Goal: Check status: Check status

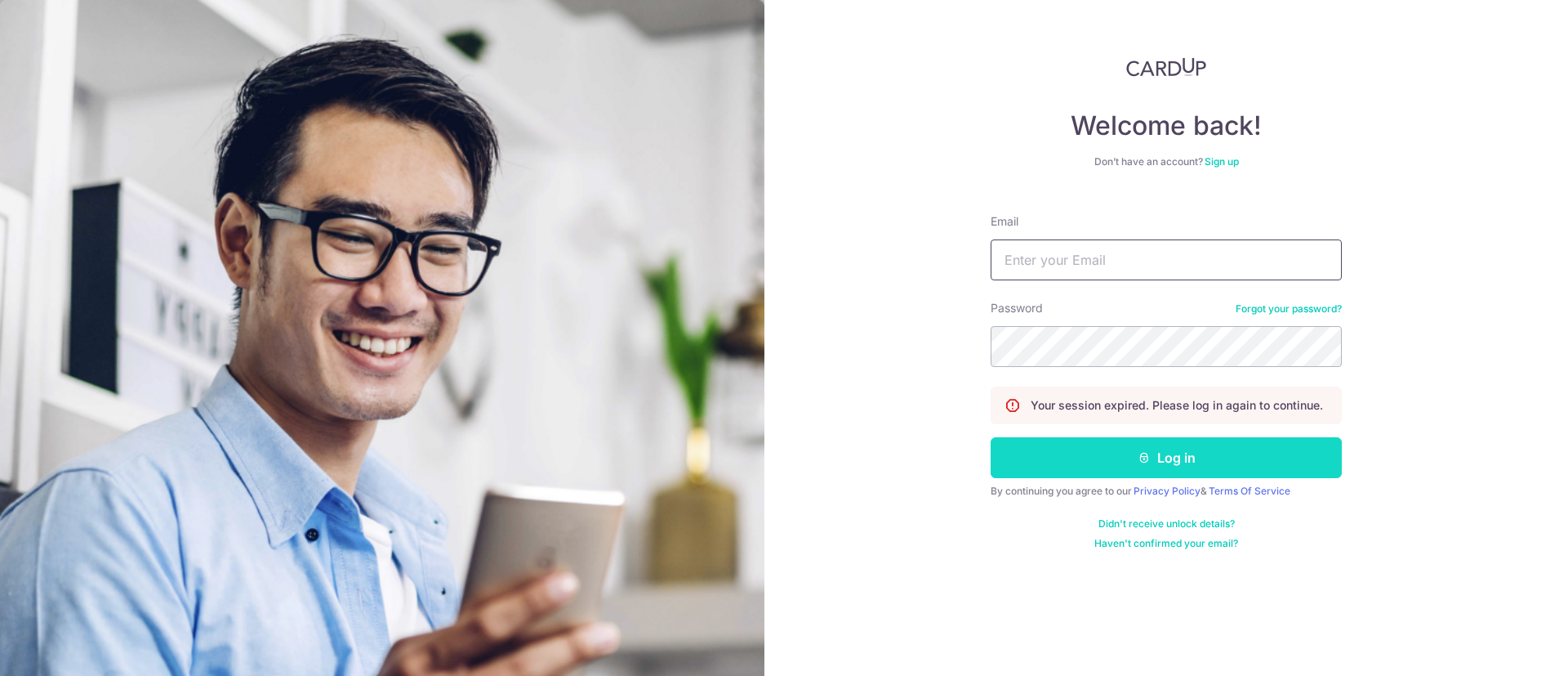
type input "[EMAIL_ADDRESS][DOMAIN_NAME]"
click at [1111, 457] on button "Log in" at bounding box center [1166, 457] width 351 height 41
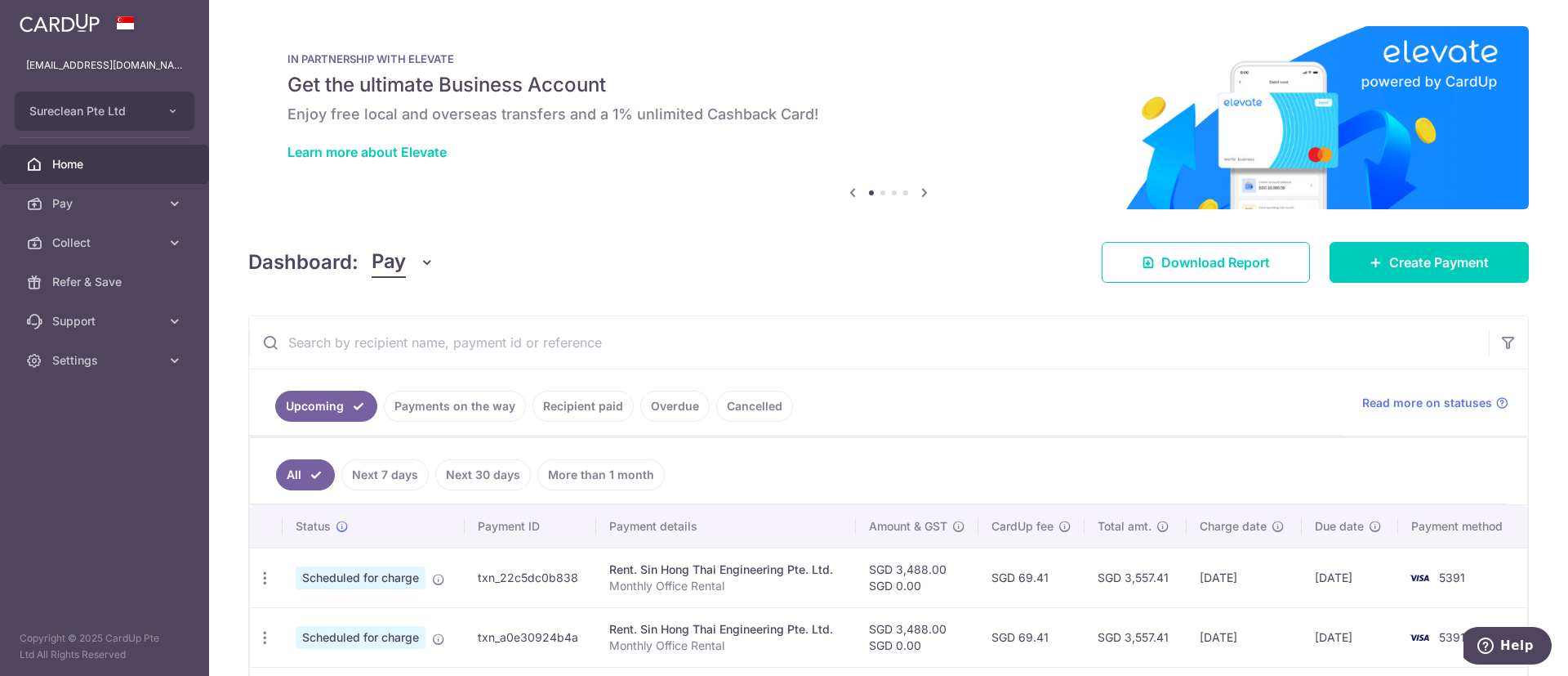
click at [451, 399] on link "Payments on the way" at bounding box center [455, 406] width 142 height 31
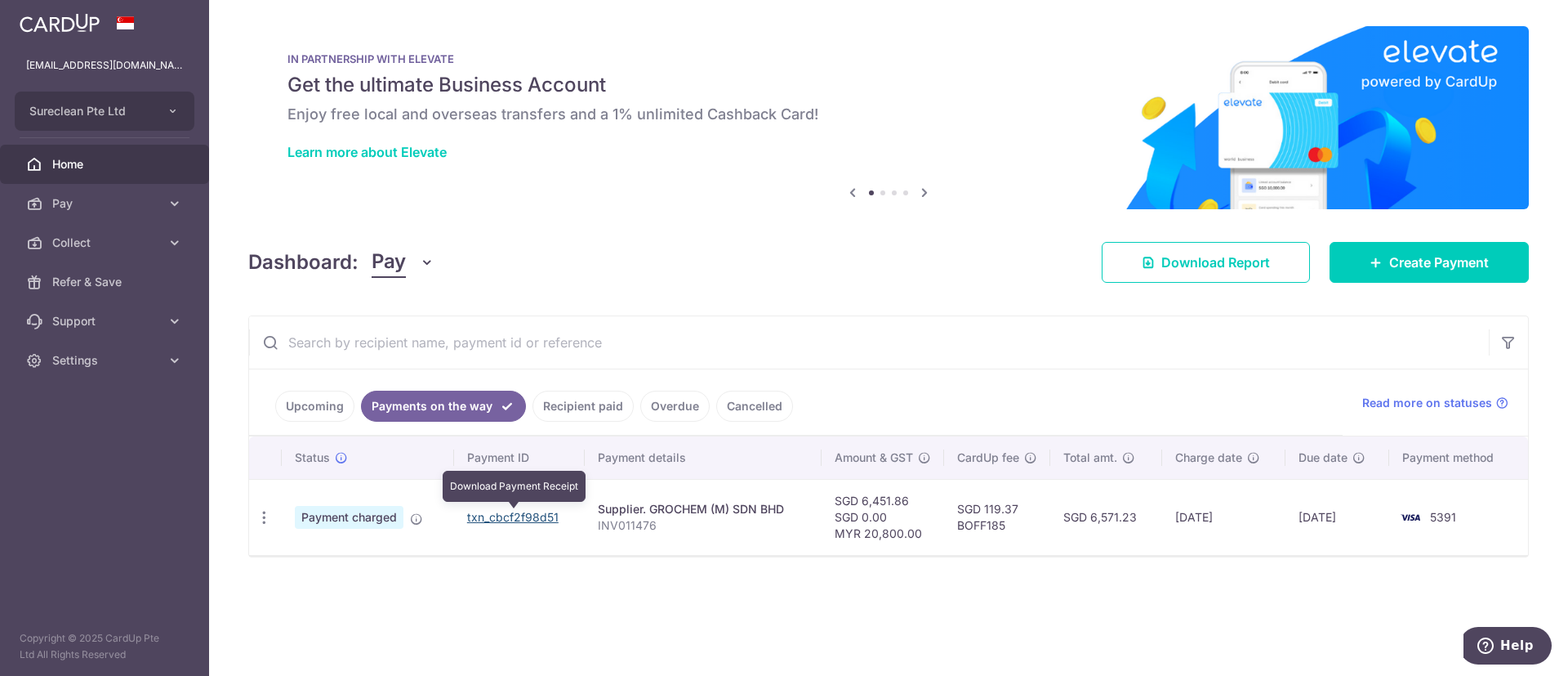
click at [494, 518] on link "txn_cbcf2f98d51" at bounding box center [513, 517] width 92 height 14
